Goal: Communication & Community: Answer question/provide support

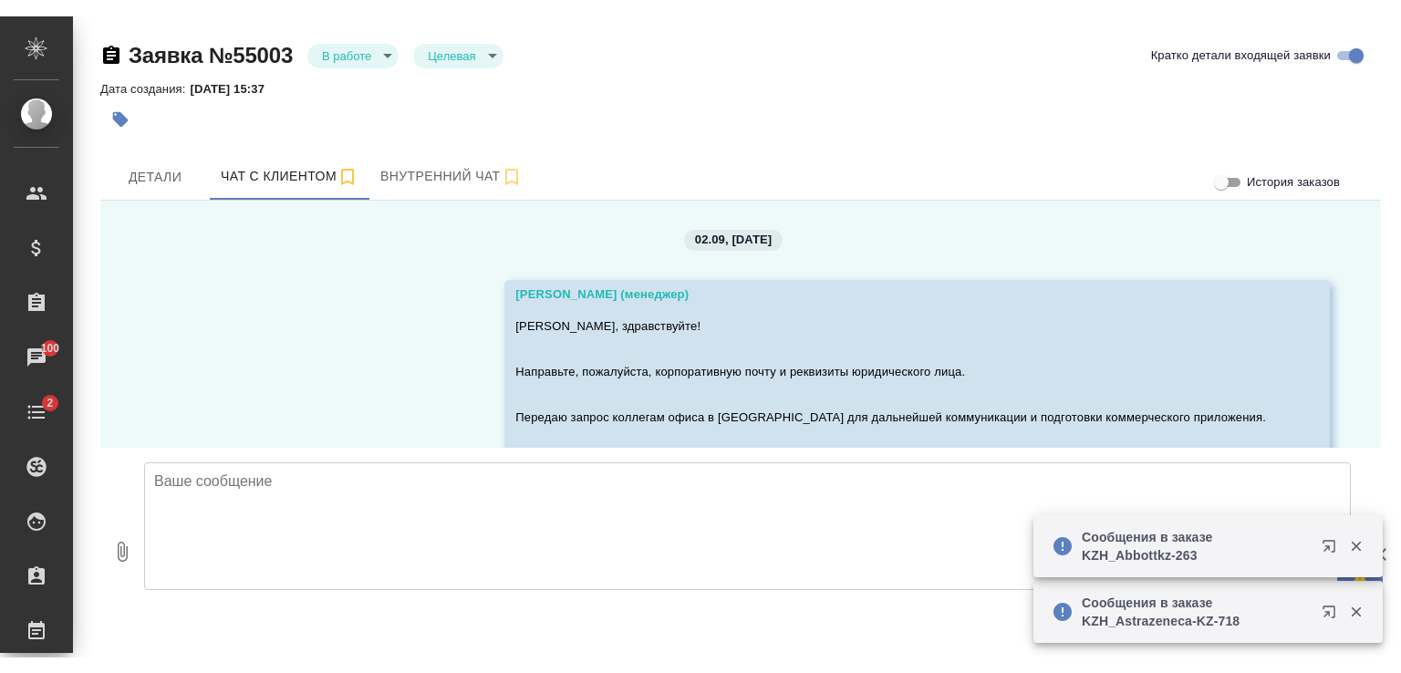
scroll to position [1476, 0]
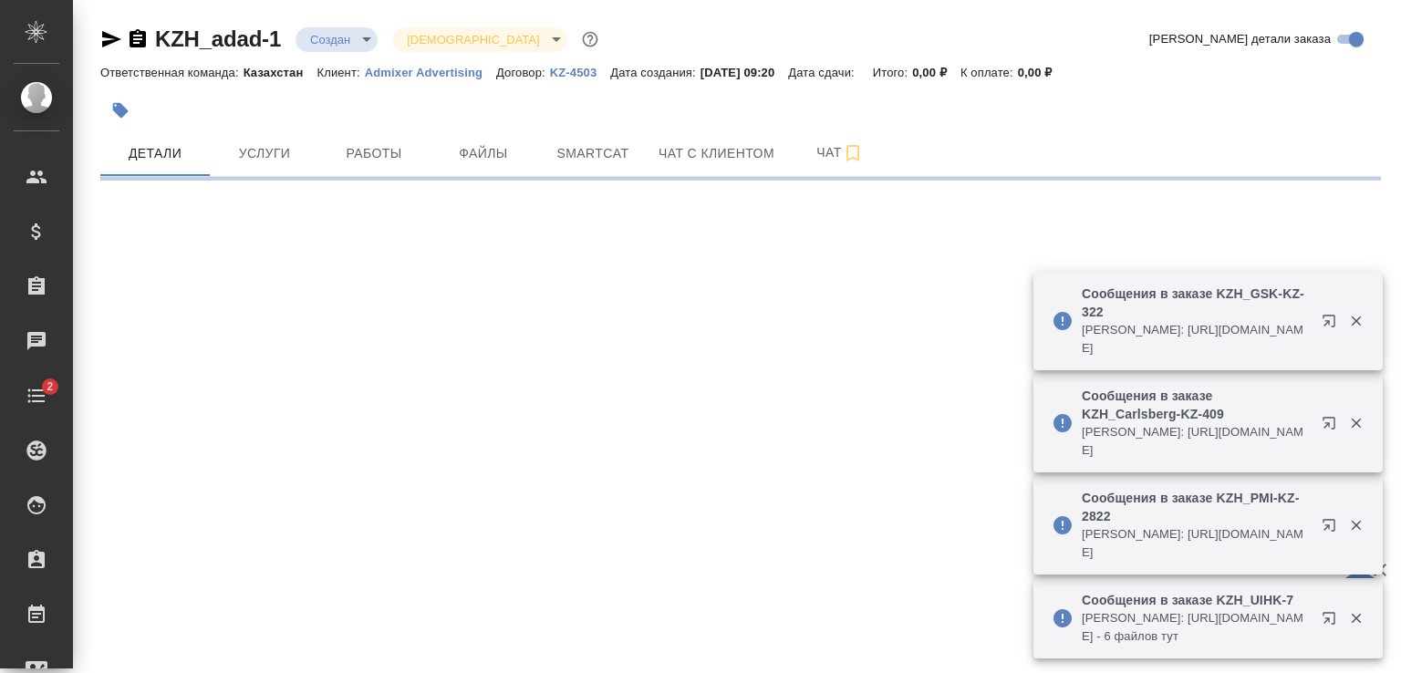
select select "RU"
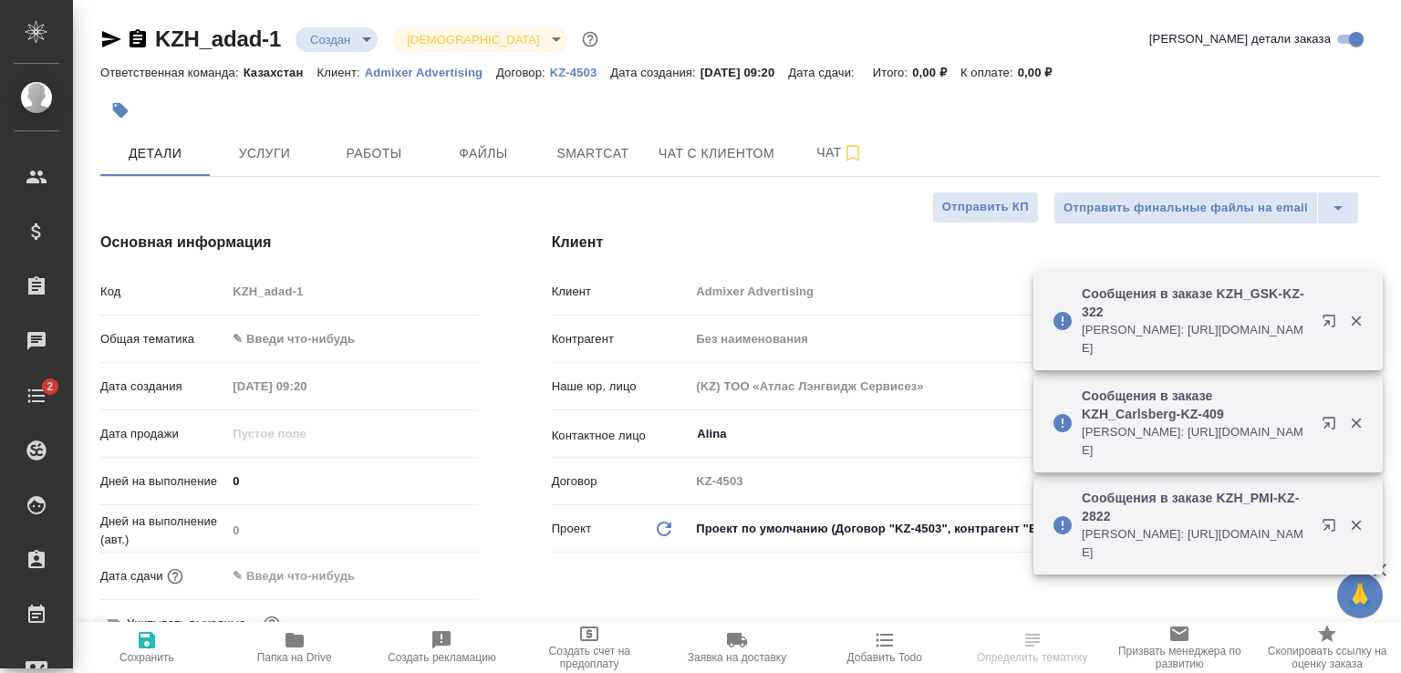
type textarea "x"
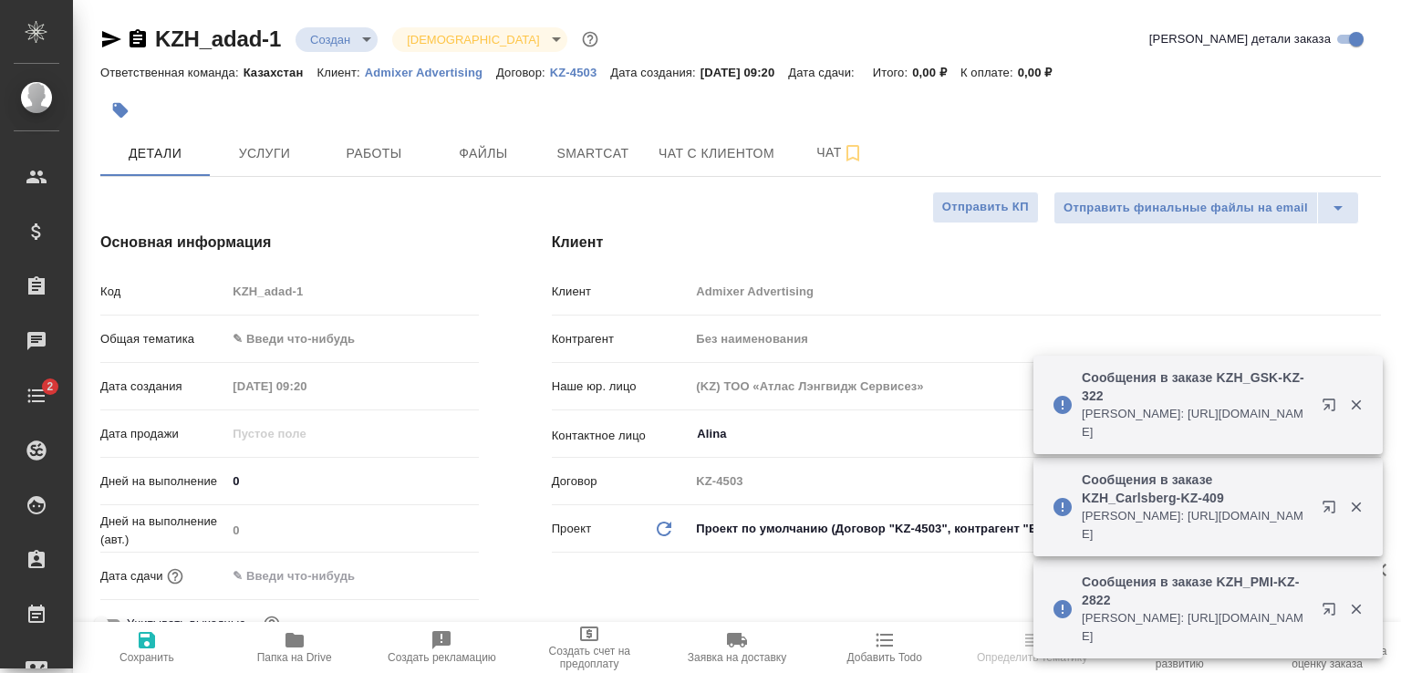
type textarea "x"
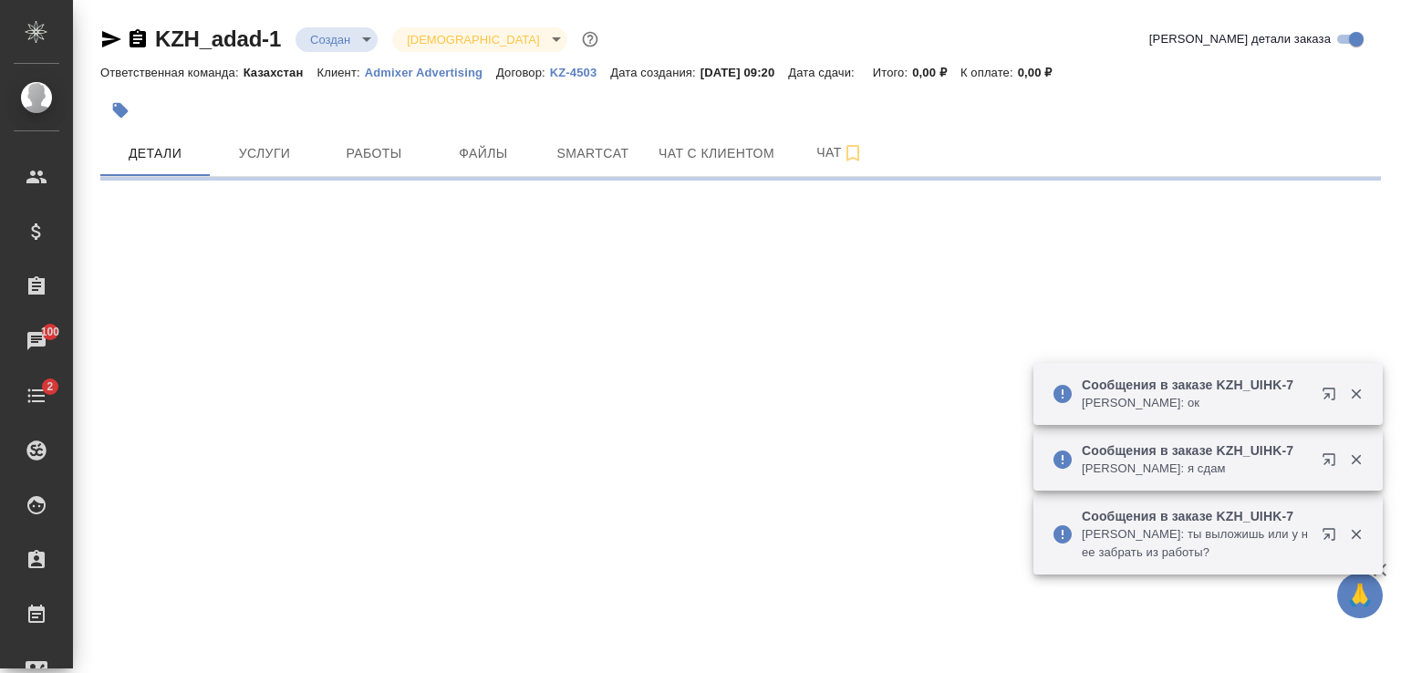
select select "RU"
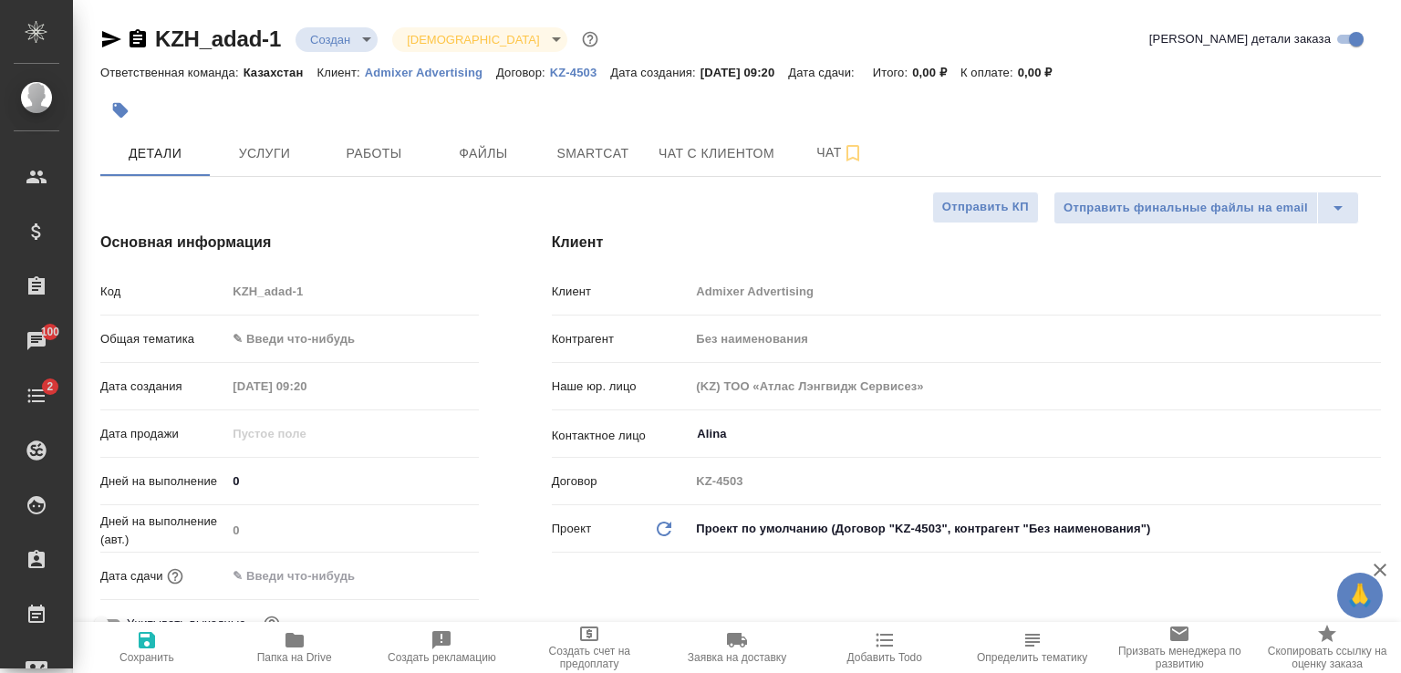
type textarea "x"
click at [695, 138] on button "Чат с клиентом" at bounding box center [717, 153] width 138 height 46
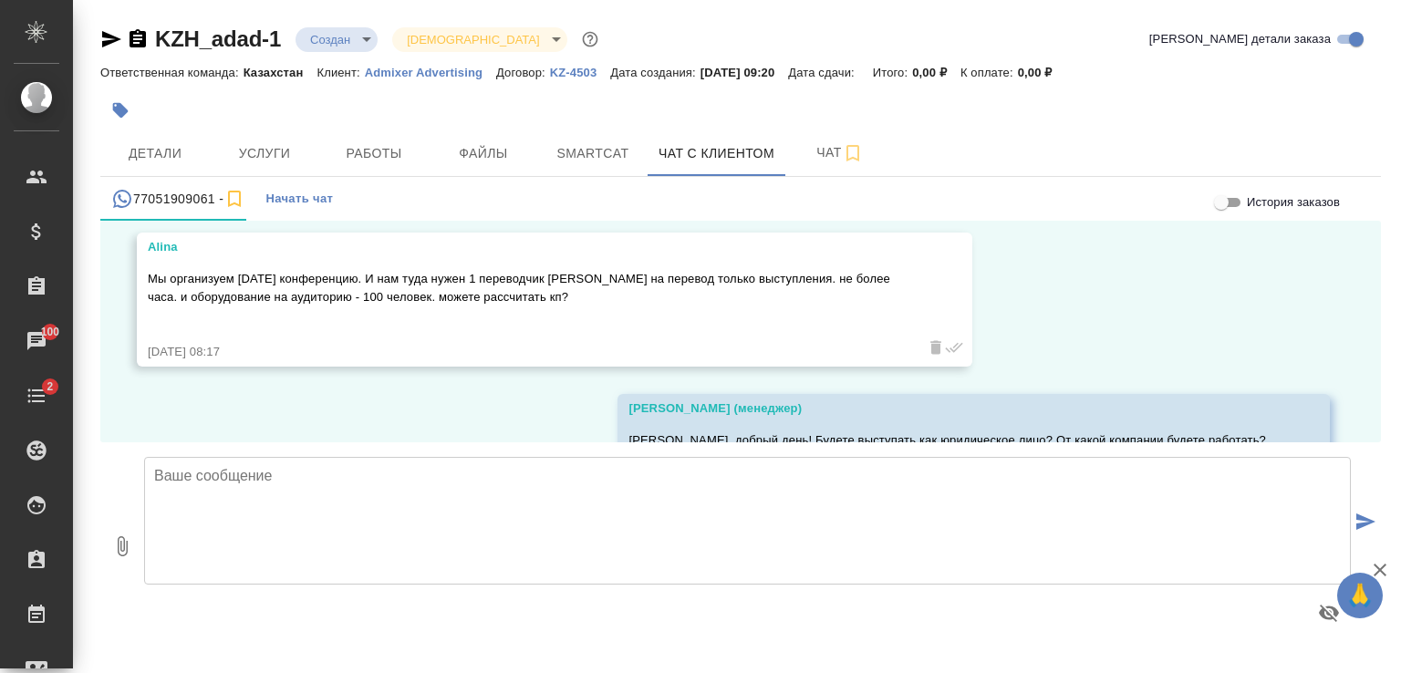
scroll to position [182, 0]
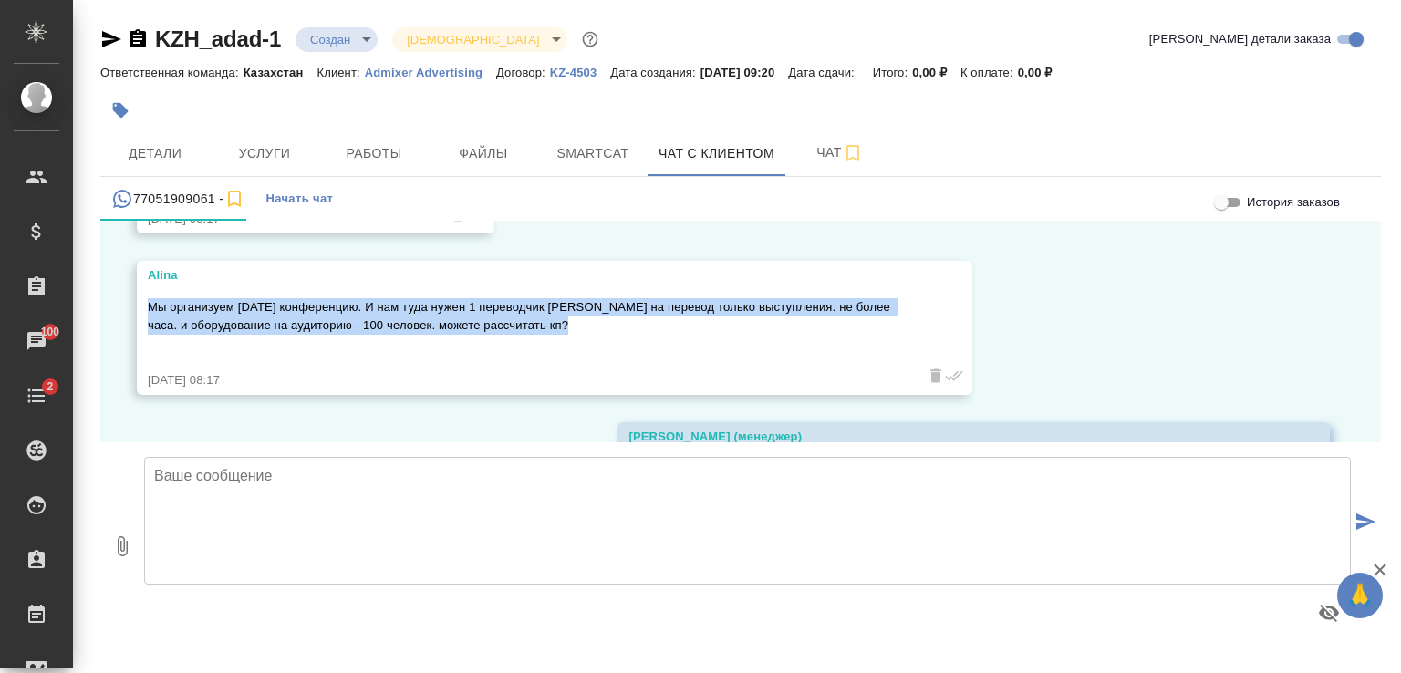
drag, startPoint x: 154, startPoint y: 308, endPoint x: 581, endPoint y: 334, distance: 427.6
click at [581, 334] on p "Мы организуем [DATE] конференцию. И нам туда нужен 1 переводчик [PERSON_NAME] н…" at bounding box center [528, 316] width 761 height 36
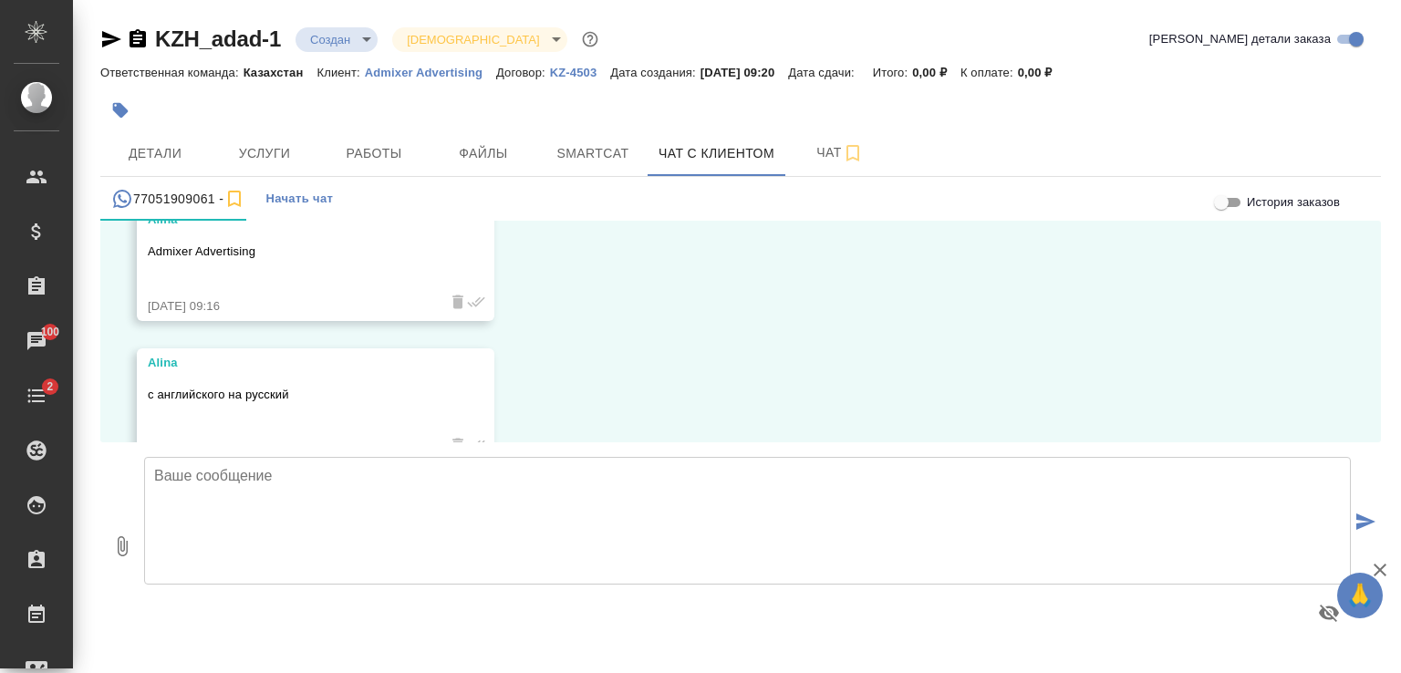
scroll to position [878, 0]
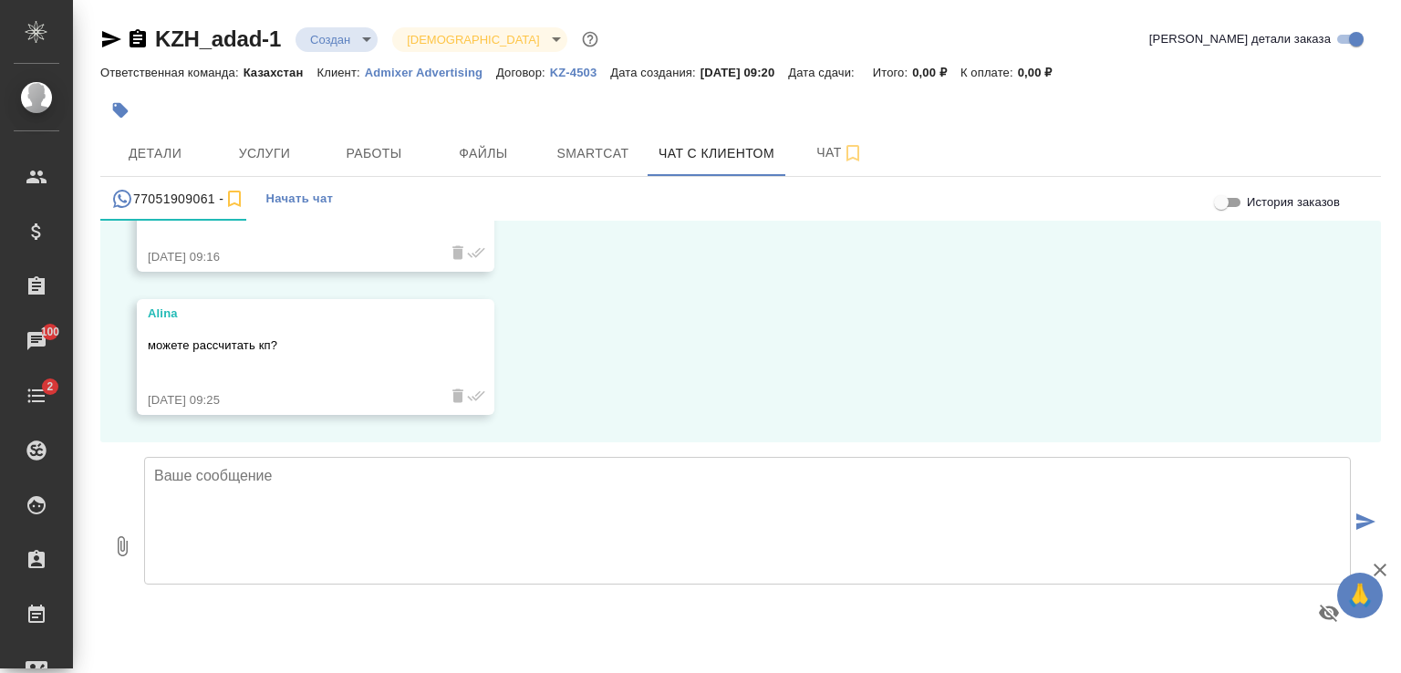
click at [506, 528] on textarea at bounding box center [747, 521] width 1207 height 128
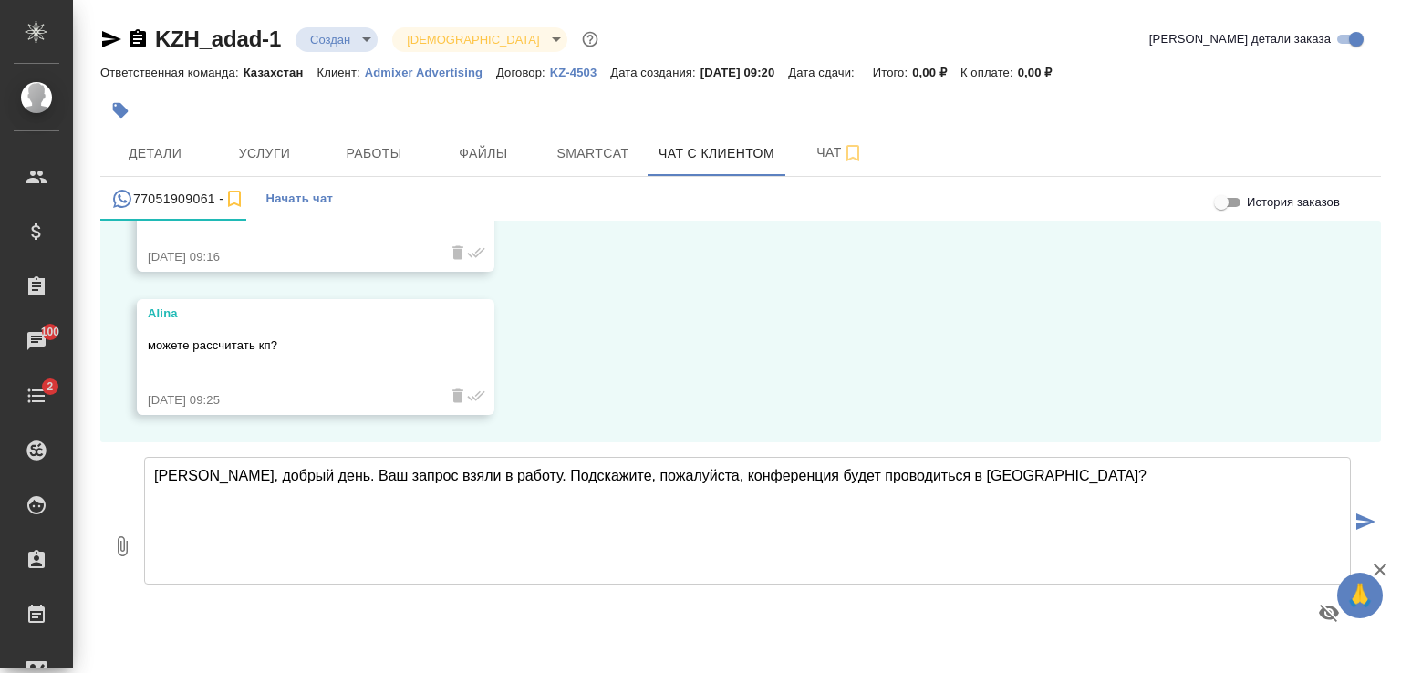
type textarea "[PERSON_NAME], добрый день. Ваш запрос взяли в работу. Подскажите, пожалуйста, …"
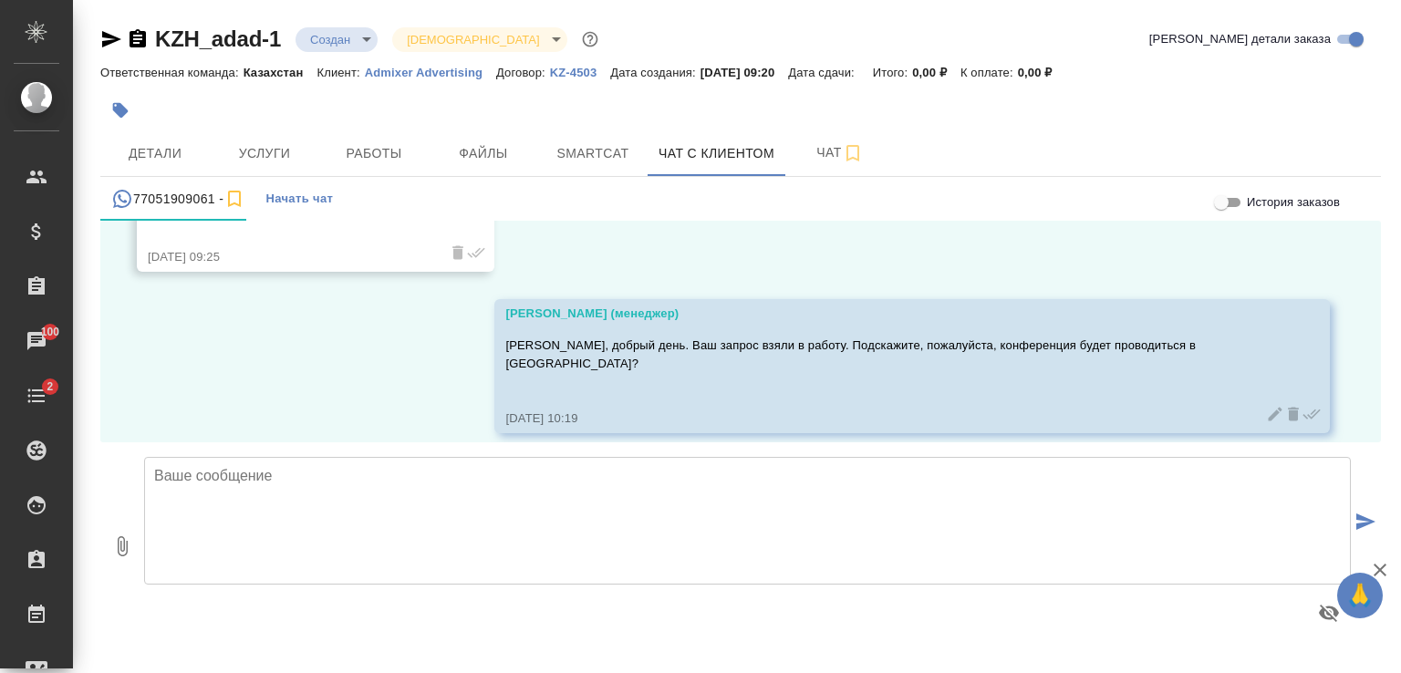
scroll to position [1022, 0]
type textarea "Переводчик нужен оффлайн?"
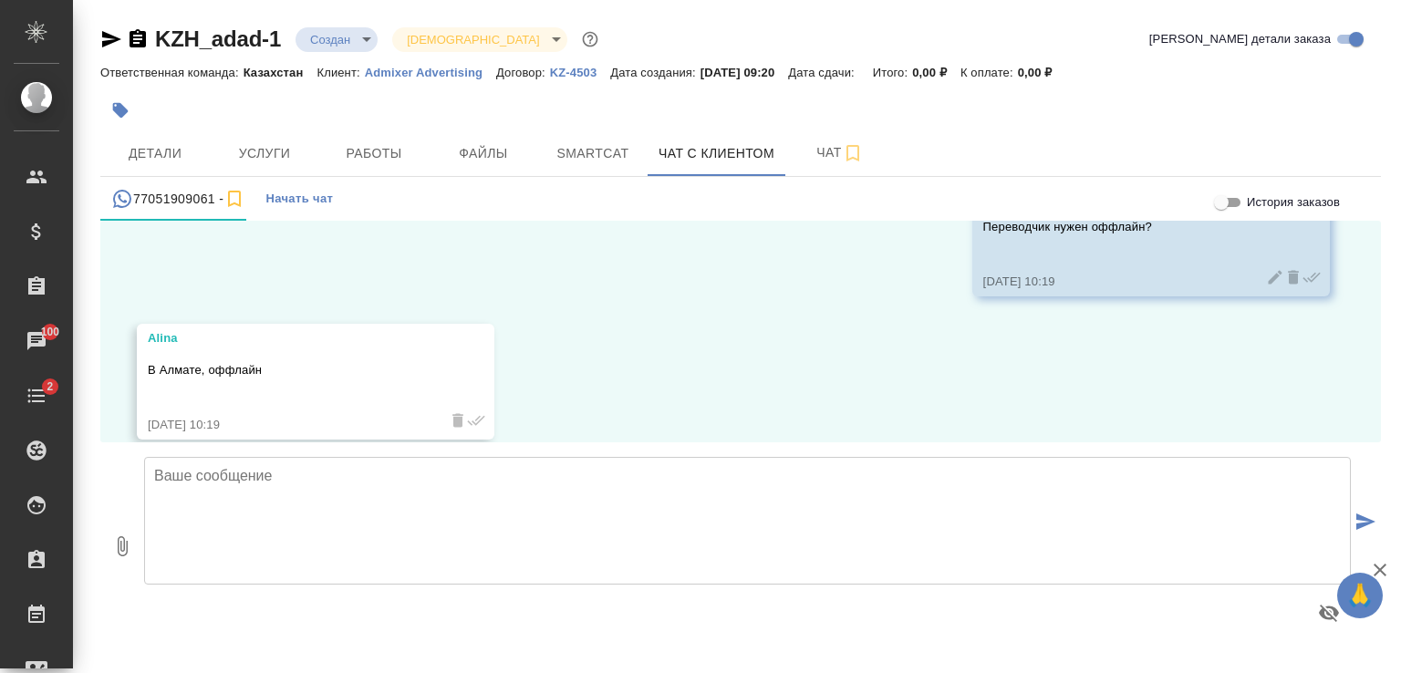
scroll to position [1308, 0]
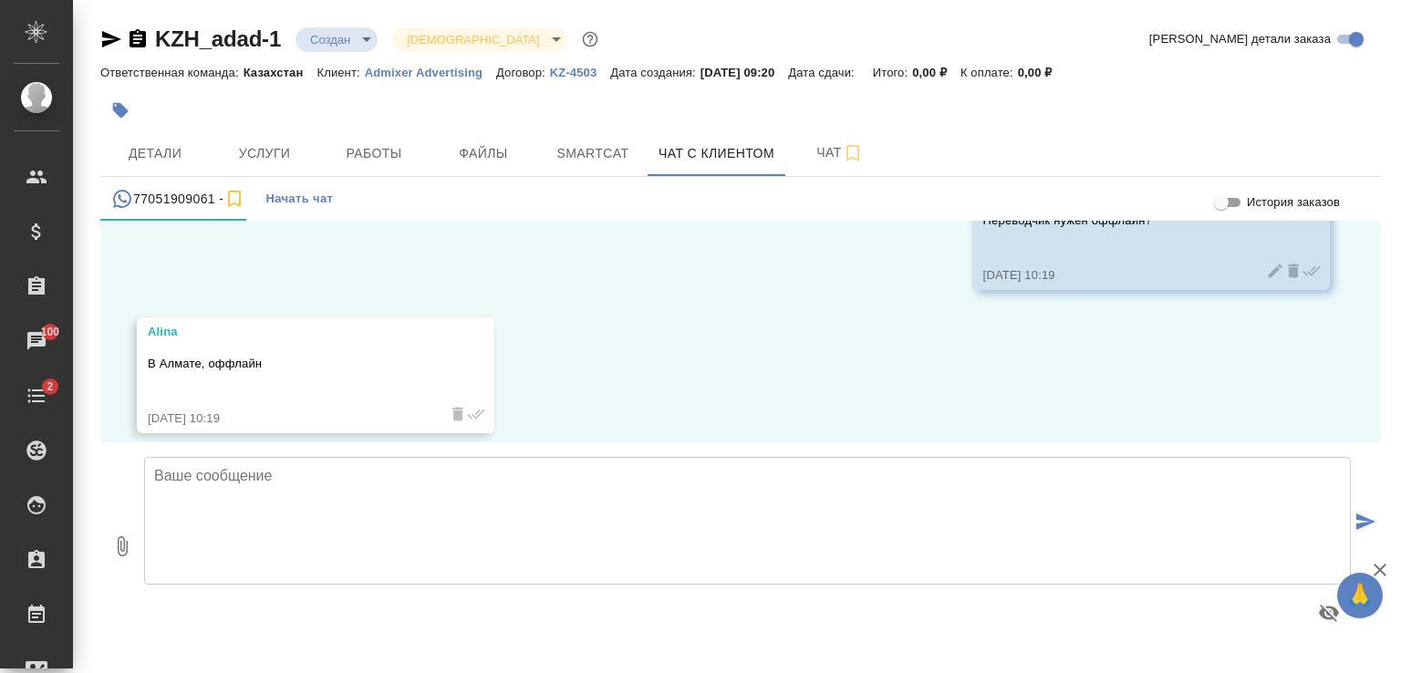
click at [567, 493] on textarea at bounding box center [747, 521] width 1207 height 128
type textarea "Ожидайте, пожалуйста. Постараемся в течение 1-2 часов предоставить информацию."
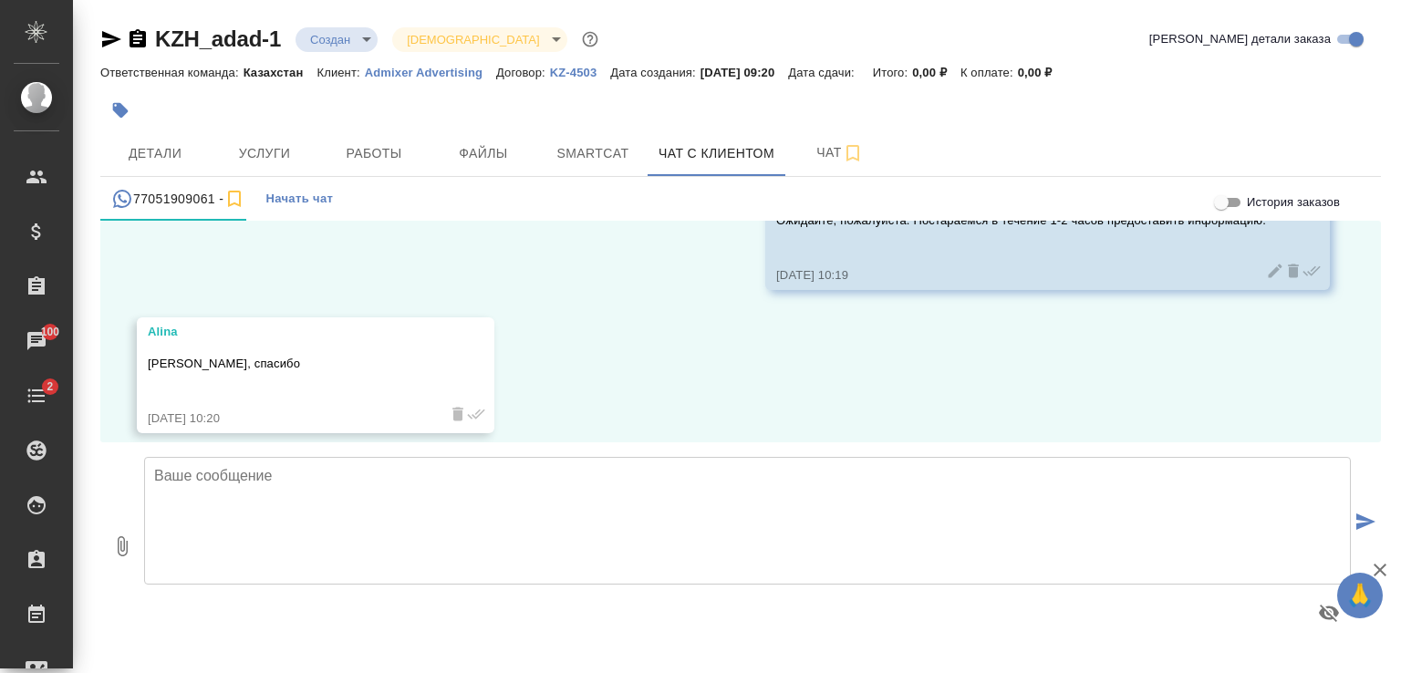
scroll to position [1594, 0]
